Goal: Information Seeking & Learning: Learn about a topic

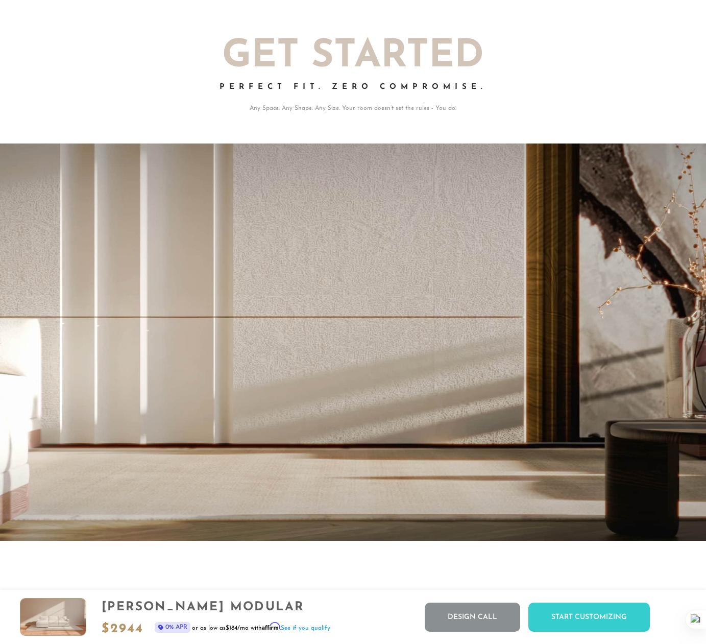
scroll to position [1795, 0]
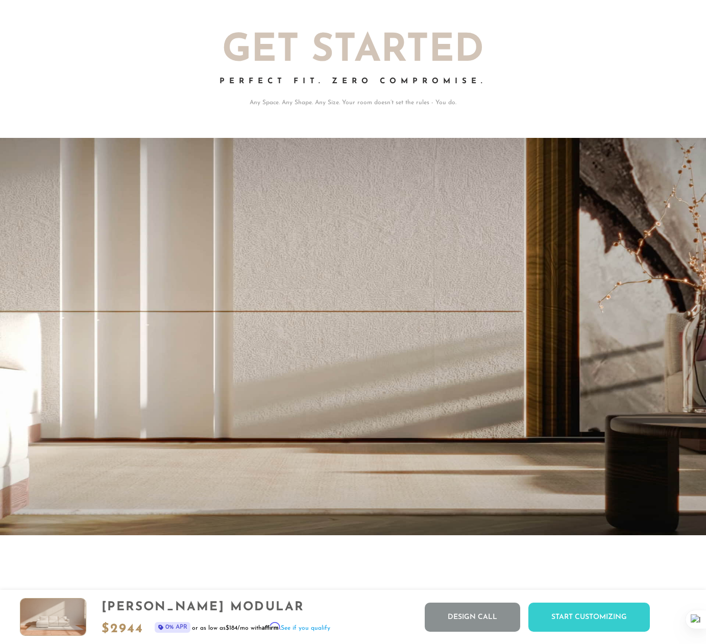
click at [123, 61] on h2 "Get Started" at bounding box center [354, 51] width 562 height 38
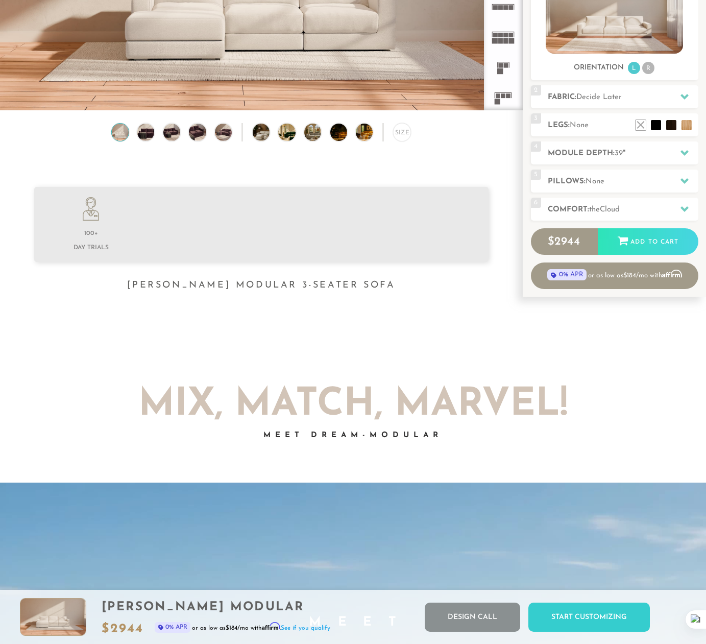
scroll to position [0, 0]
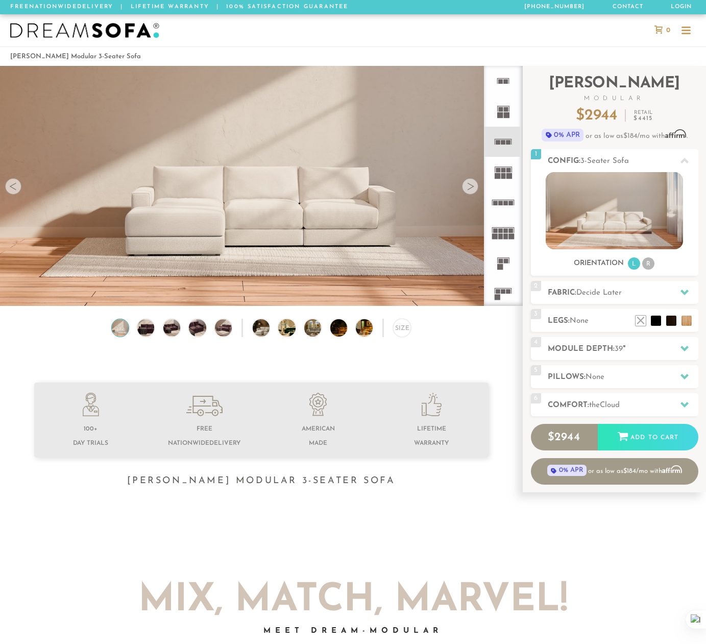
click at [140, 328] on img at bounding box center [146, 327] width 20 height 17
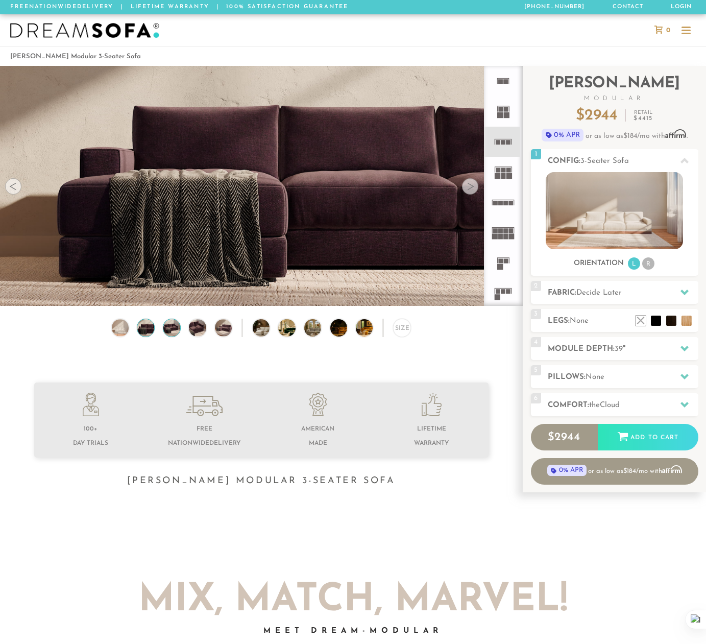
click at [180, 327] on img at bounding box center [171, 327] width 20 height 17
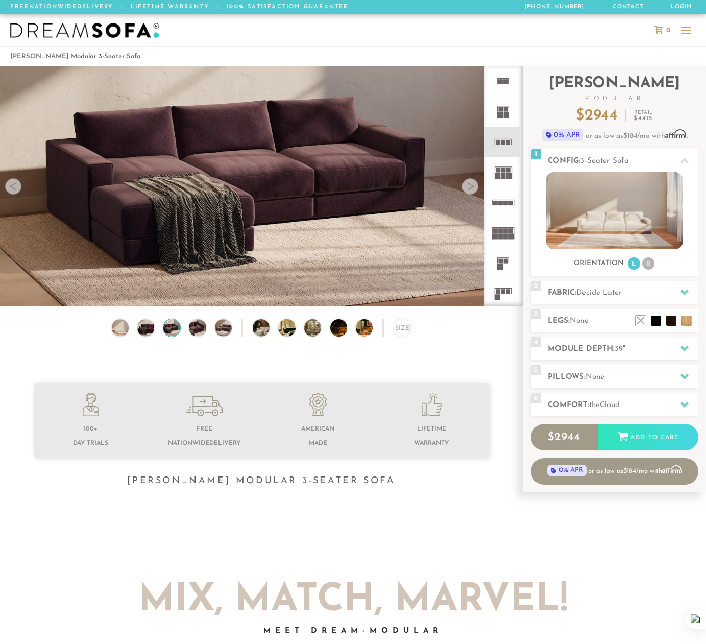
click at [207, 327] on div "Size" at bounding box center [261, 330] width 523 height 23
click at [201, 327] on img at bounding box center [197, 327] width 20 height 17
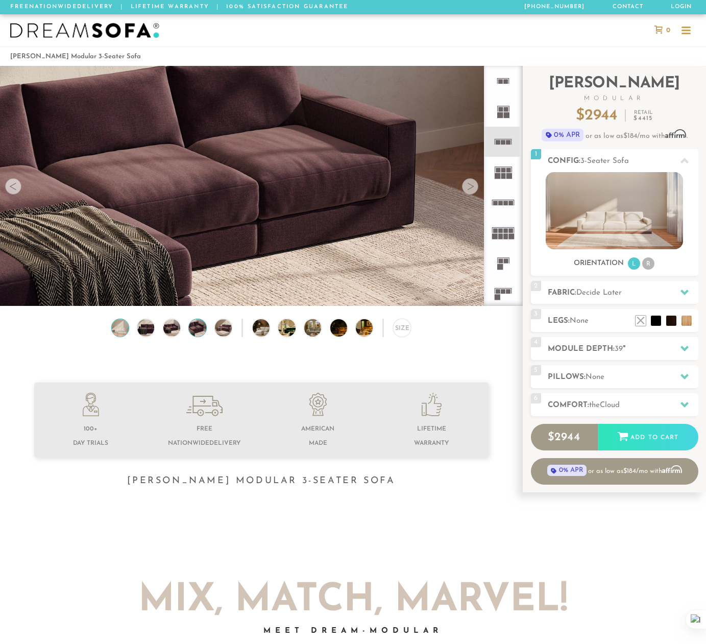
click at [116, 329] on img at bounding box center [120, 327] width 20 height 17
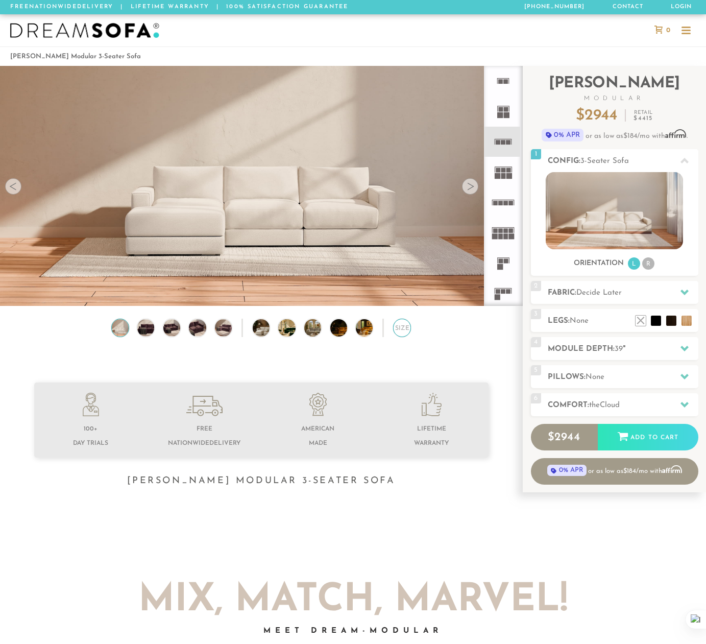
click at [408, 323] on div "Size" at bounding box center [402, 328] width 18 height 18
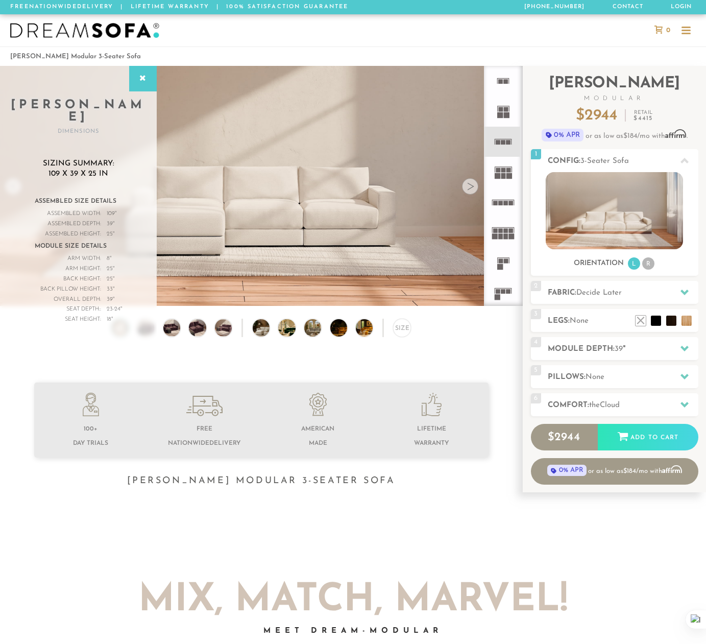
click at [303, 329] on div "Size" at bounding box center [261, 330] width 523 height 23
click at [317, 328] on img at bounding box center [319, 327] width 30 height 17
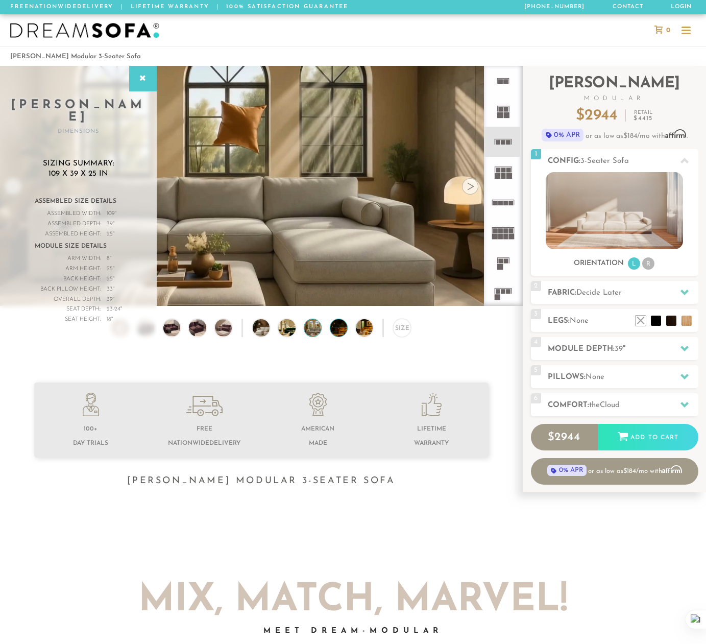
click at [339, 325] on img at bounding box center [345, 327] width 30 height 17
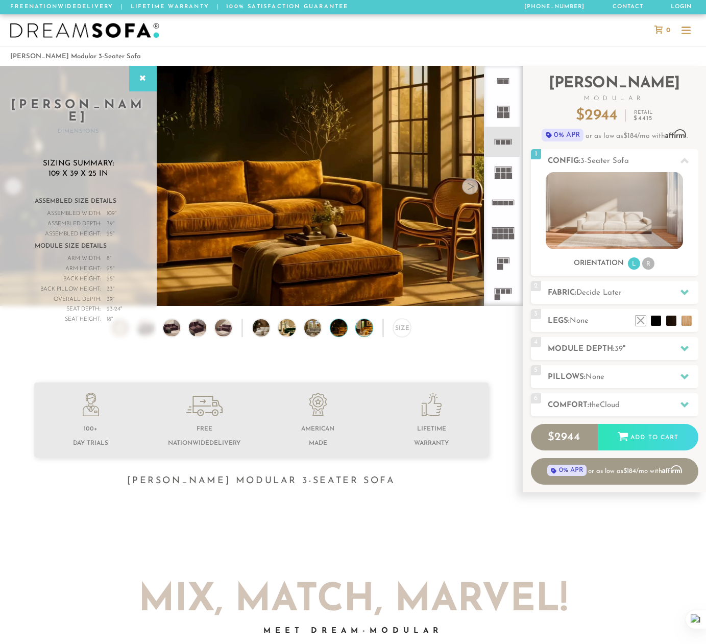
click at [363, 325] on img at bounding box center [371, 327] width 30 height 17
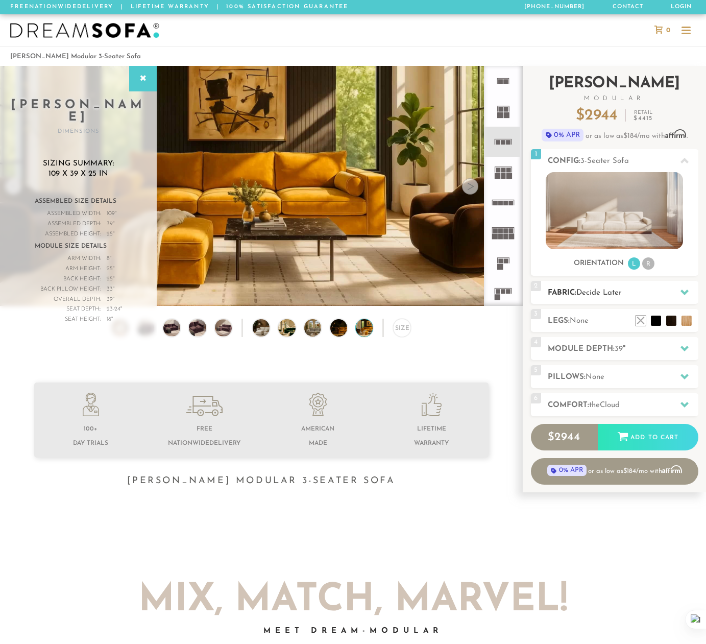
click at [685, 283] on div at bounding box center [684, 292] width 21 height 21
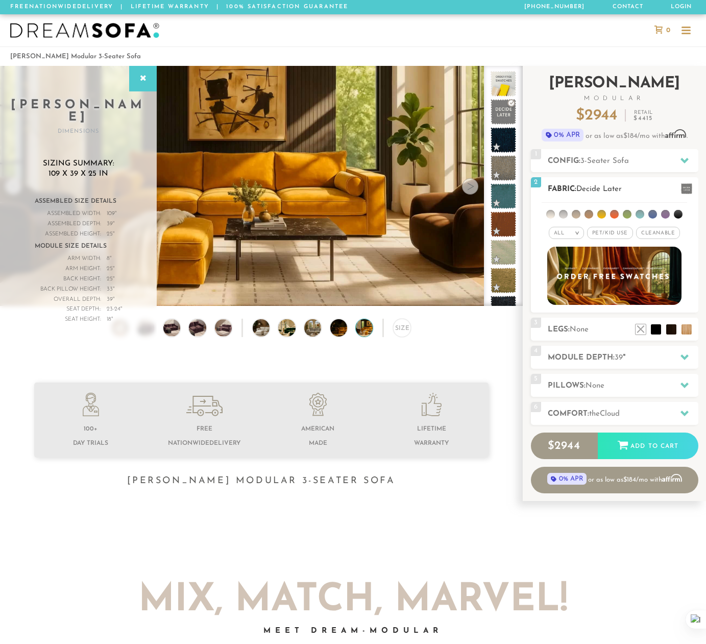
click at [685, 185] on span at bounding box center [686, 188] width 11 height 11
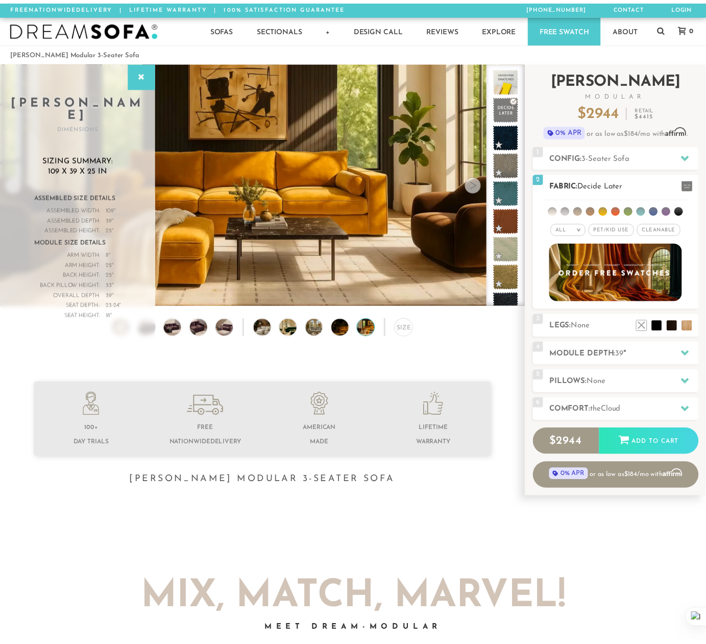
scroll to position [11223, 706]
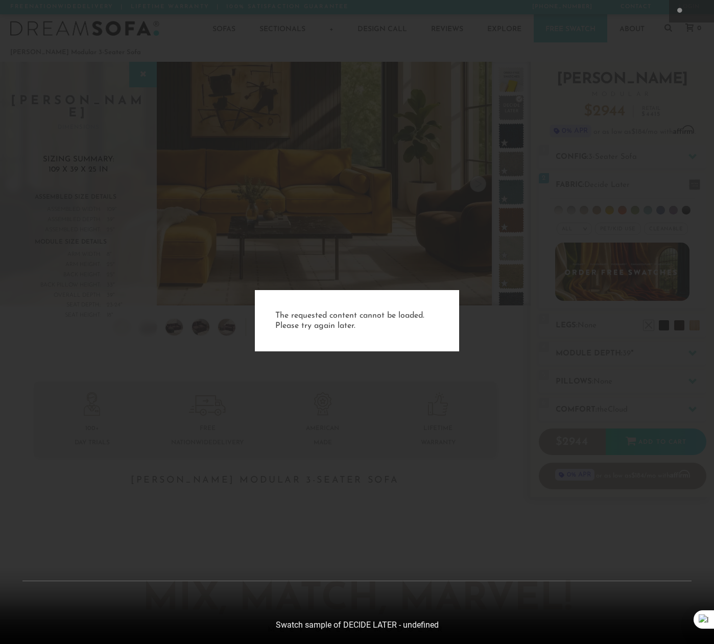
click at [689, 94] on div "The requested content cannot be loaded. Please try again later." at bounding box center [357, 322] width 714 height 644
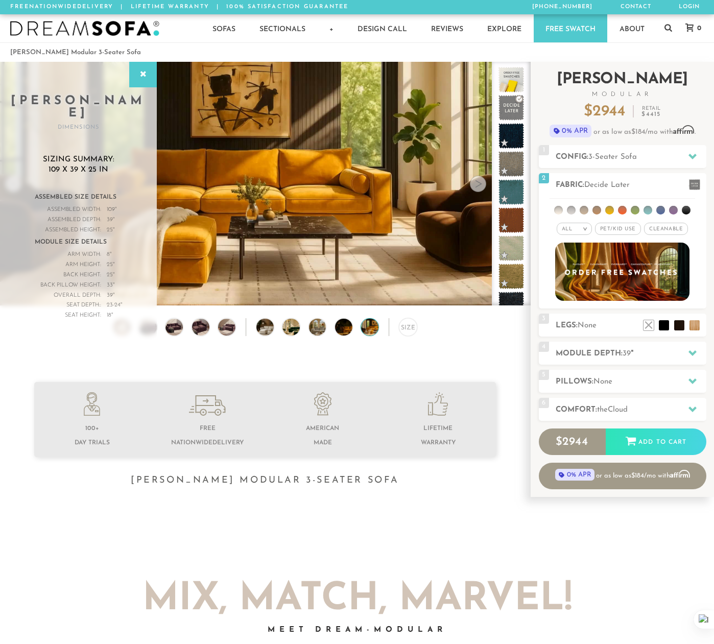
scroll to position [11205, 699]
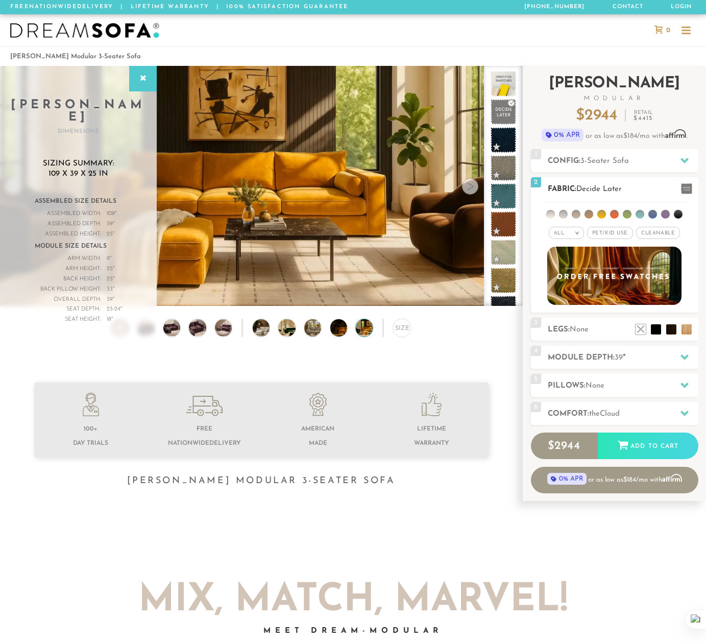
click at [687, 183] on span at bounding box center [686, 188] width 11 height 11
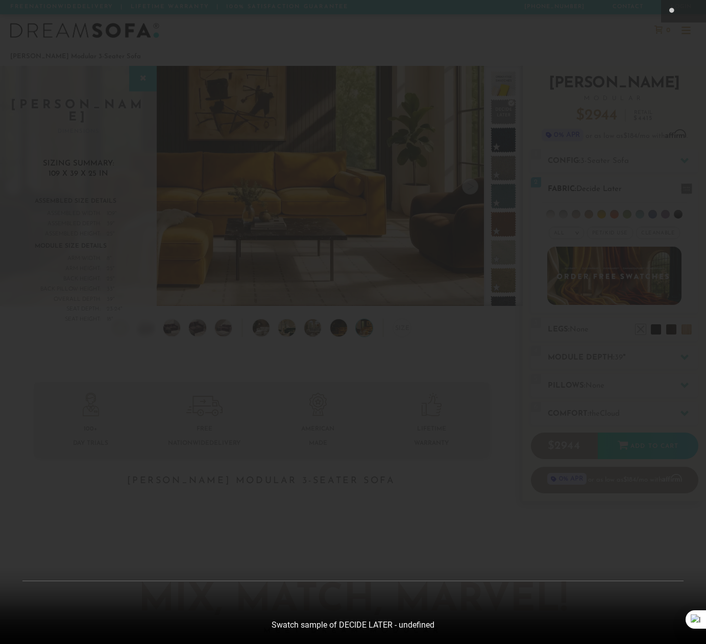
scroll to position [11223, 706]
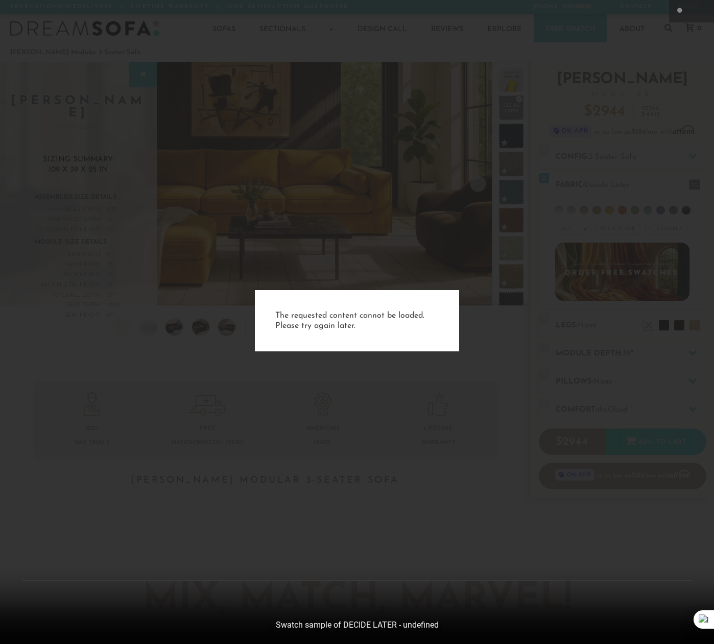
click at [328, 471] on div "The requested content cannot be loaded. Please try again later." at bounding box center [357, 322] width 714 height 644
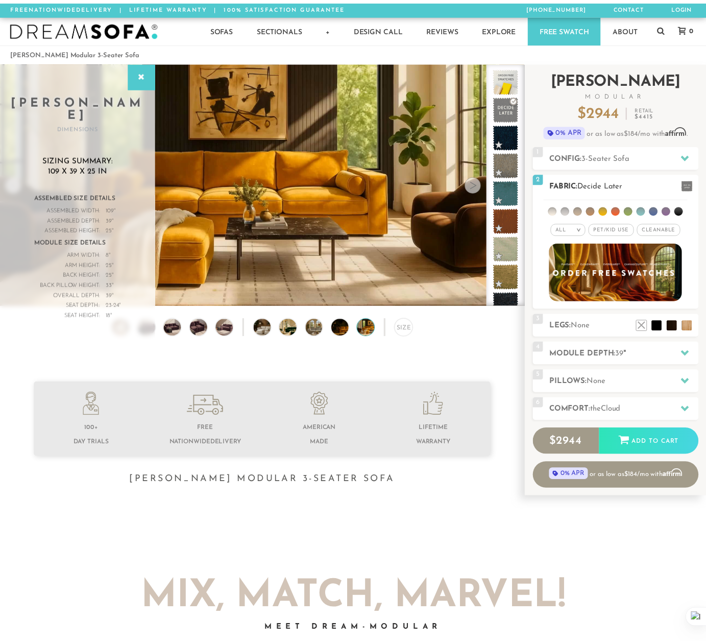
scroll to position [11205, 699]
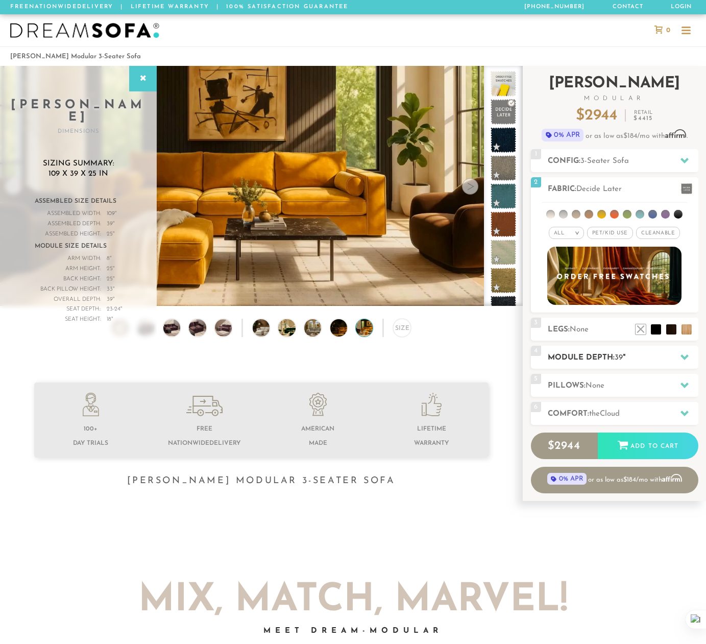
click at [684, 353] on icon at bounding box center [685, 357] width 8 height 8
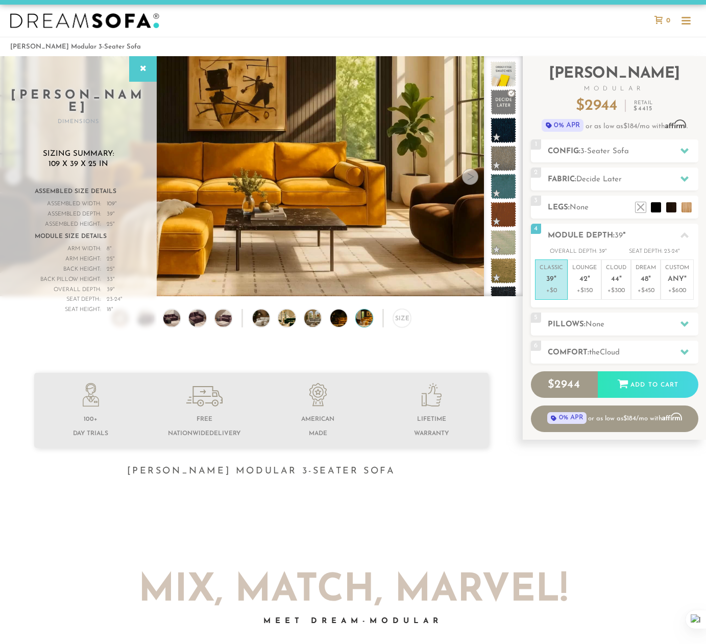
scroll to position [0, 0]
